Goal: Task Accomplishment & Management: Use online tool/utility

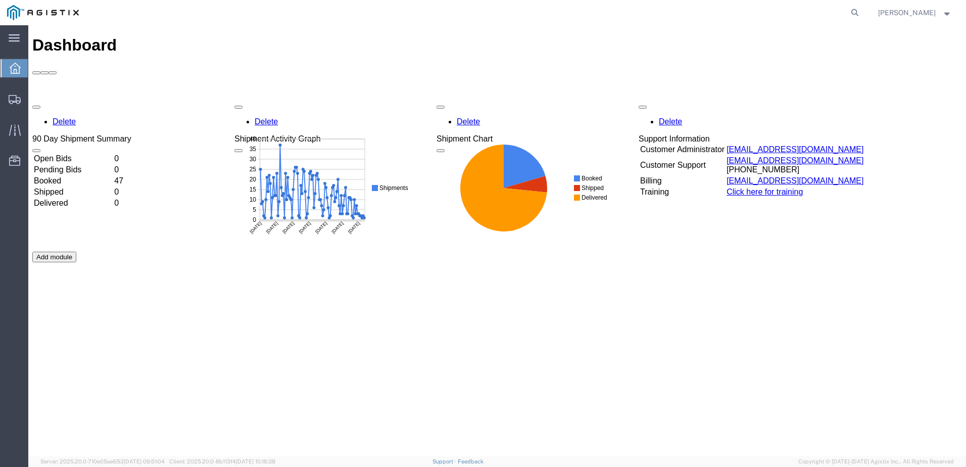
drag, startPoint x: 872, startPoint y: 12, endPoint x: 826, endPoint y: 18, distance: 46.4
click at [862, 12] on icon at bounding box center [854, 13] width 14 height 14
click at [624, 16] on input "search" at bounding box center [693, 13] width 307 height 24
paste input "529479755"
type input "529479755"
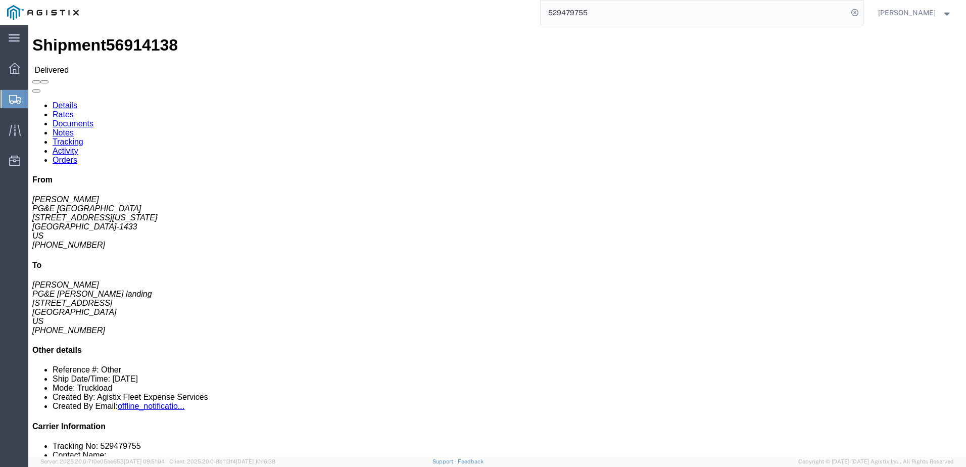
click span
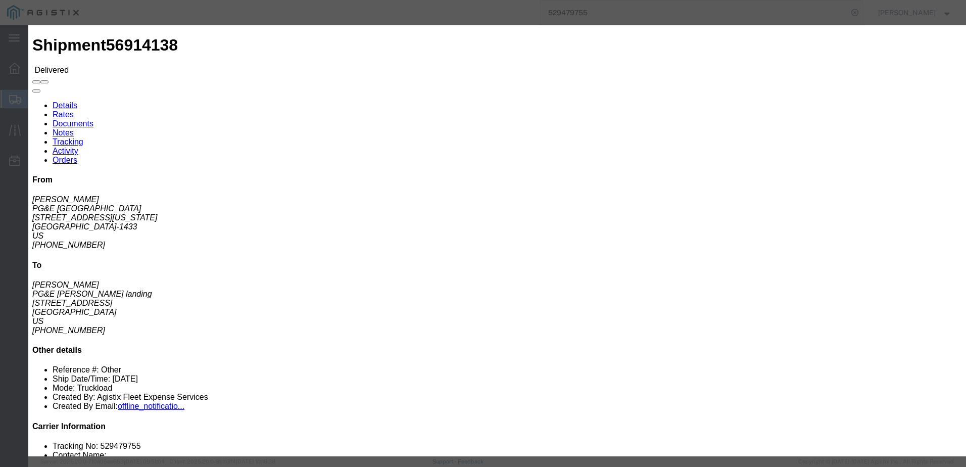
click input "text"
type input "[EMAIL_ADDRESS][DOMAIN_NAME]"
click input "Send a copy to my email."
checkbox input "true"
click input "PGE Fleet Bill Of Lading"
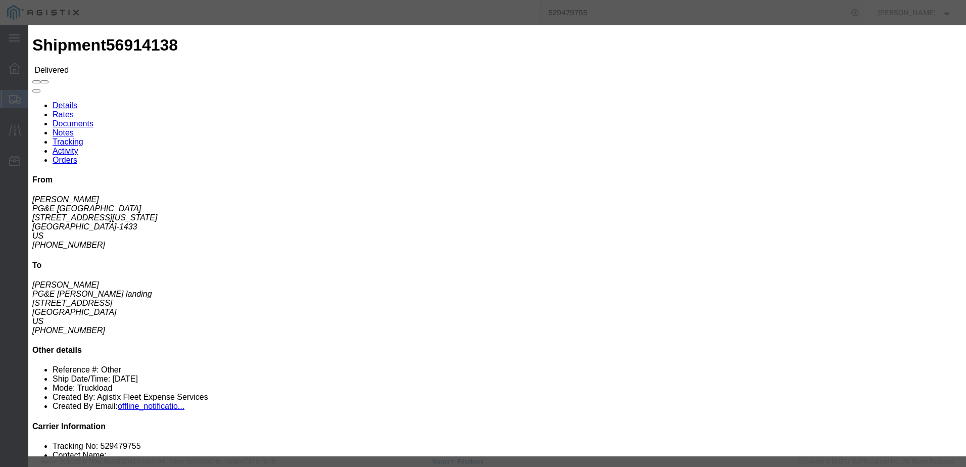
checkbox input "true"
click button "Send"
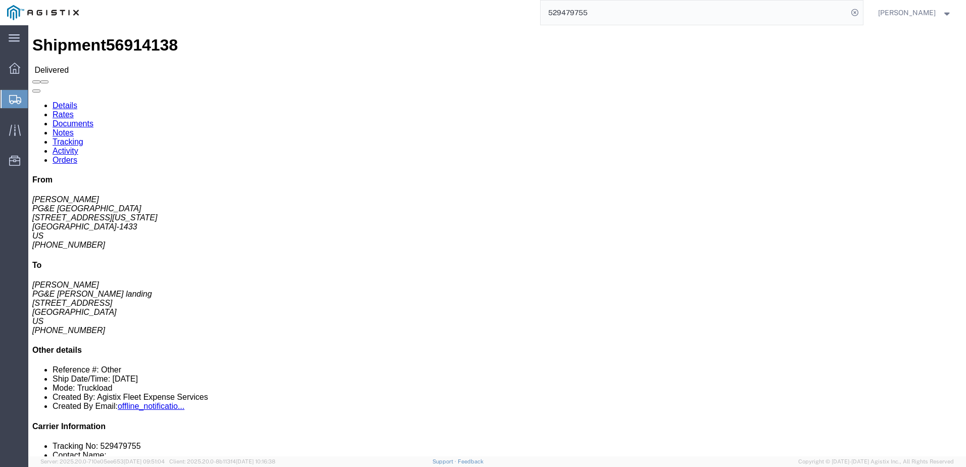
click span
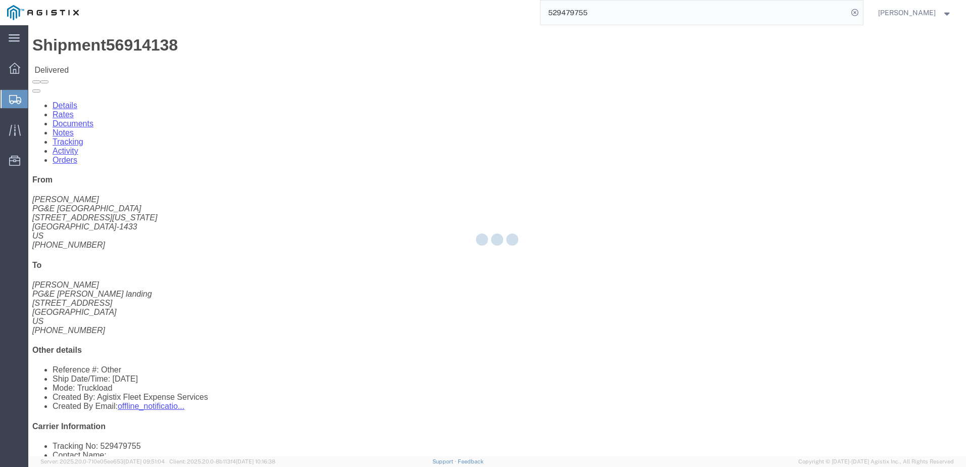
type input "Enter Email Address"
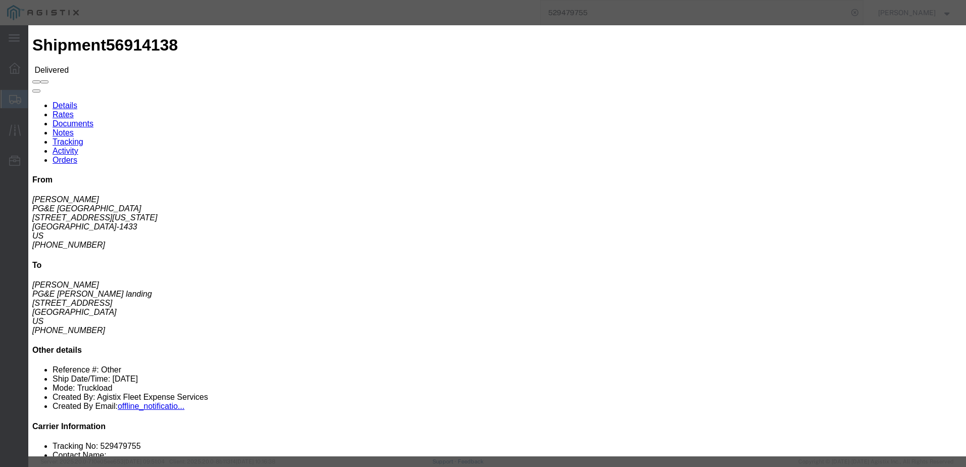
click input "text"
type input "[EMAIL_ADDRESS][DOMAIN_NAME]"
click input "Send a copy to my email."
checkbox input "true"
drag, startPoint x: 320, startPoint y: 140, endPoint x: 334, endPoint y: 142, distance: 14.9
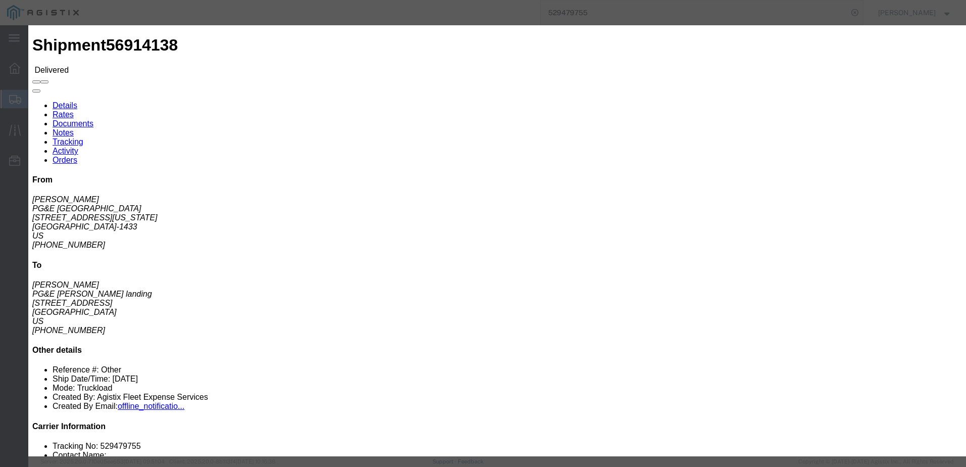
click ul "PGE Fleet Bill Of Lading PGE Packing List Shipping Label"
click input "PGE Fleet Bill Of Lading"
checkbox input "true"
drag, startPoint x: 610, startPoint y: 274, endPoint x: 607, endPoint y: 284, distance: 10.5
click button "Send"
